Goal: Information Seeking & Learning: Learn about a topic

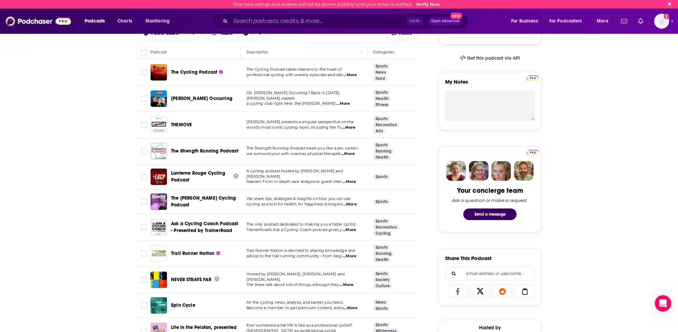
click at [351, 282] on span "...More" at bounding box center [347, 284] width 14 height 5
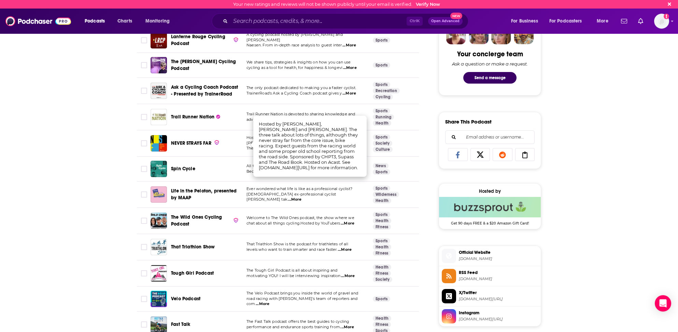
scroll to position [376, 0]
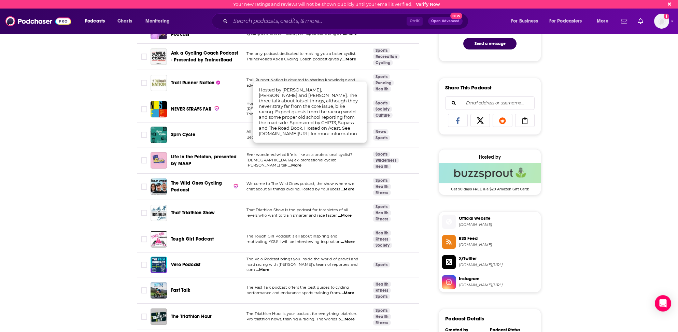
click at [350, 239] on span "...More" at bounding box center [348, 241] width 14 height 5
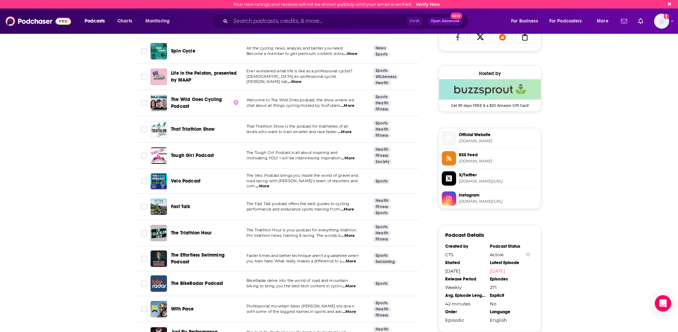
scroll to position [478, 0]
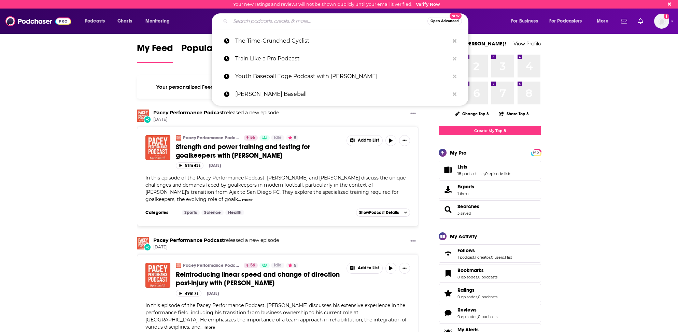
click at [267, 21] on input "Search podcasts, credits, & more..." at bounding box center [328, 21] width 197 height 11
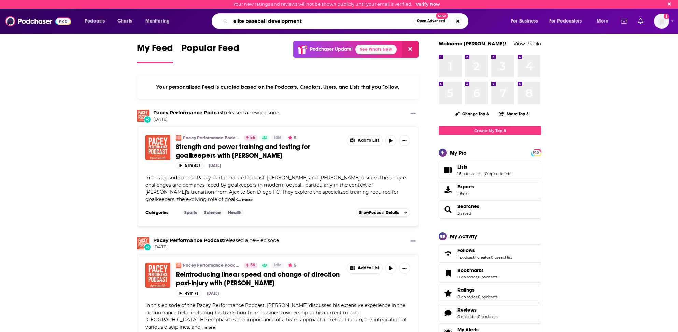
type input "elite baseball development"
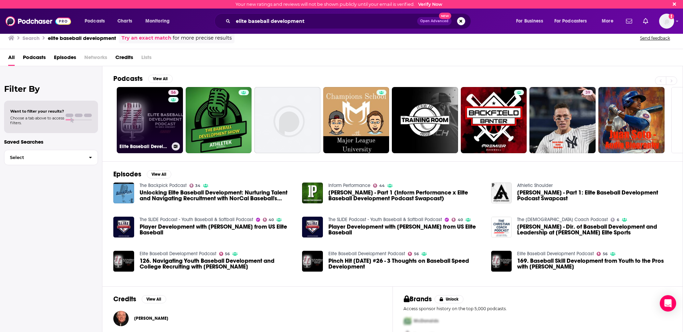
click at [129, 119] on link "56 Elite Baseball Development Podcast" at bounding box center [150, 120] width 66 height 66
